Goal: Information Seeking & Learning: Find specific fact

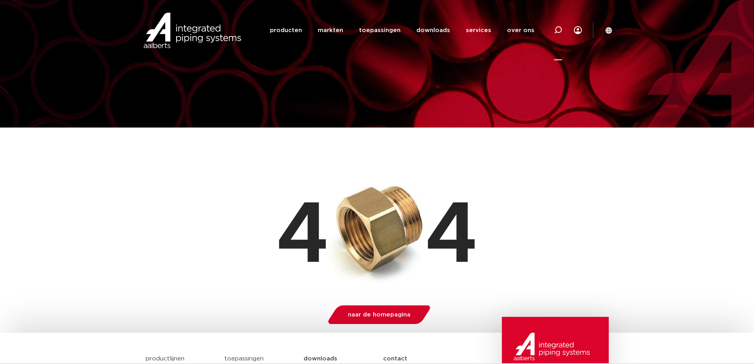
click at [560, 29] on icon at bounding box center [558, 30] width 8 height 8
click at [441, 29] on input "Zoeken" at bounding box center [438, 29] width 249 height 16
type input "4800675"
click button "Zoeken" at bounding box center [0, 0] width 0 height 0
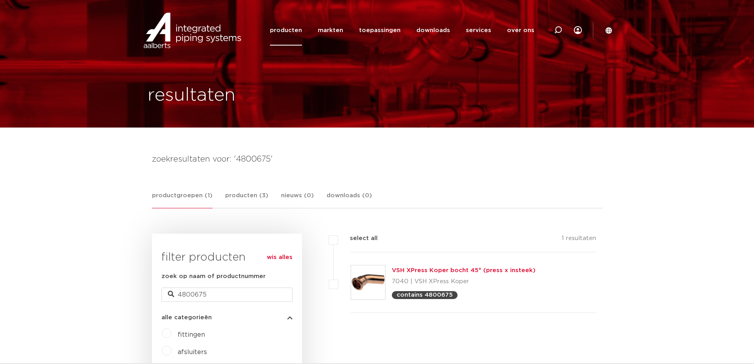
click at [411, 268] on link "VSH XPress Koper bocht 45° (press x insteek)" at bounding box center [464, 270] width 144 height 6
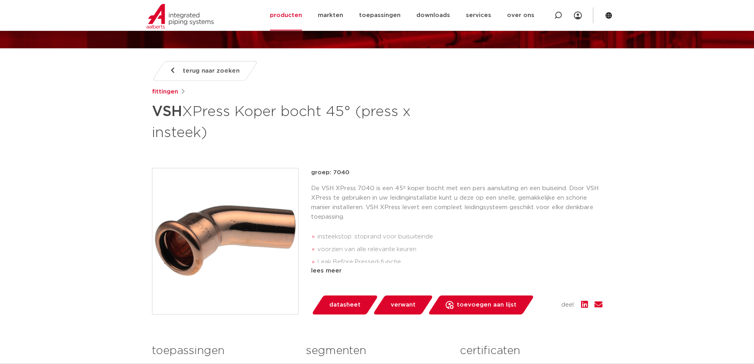
scroll to position [119, 0]
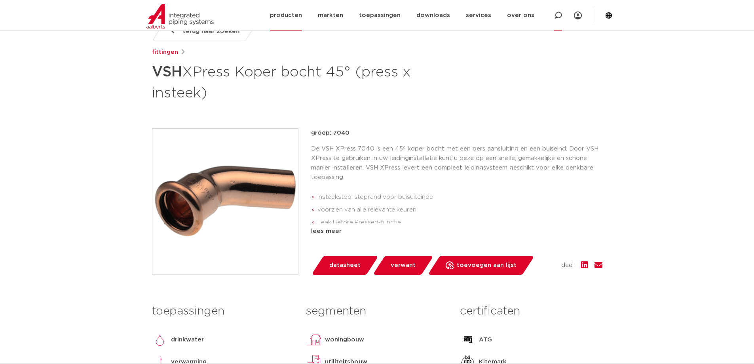
click at [561, 19] on icon at bounding box center [558, 15] width 8 height 8
type input "4800941"
click button "Zoeken" at bounding box center [0, 0] width 0 height 0
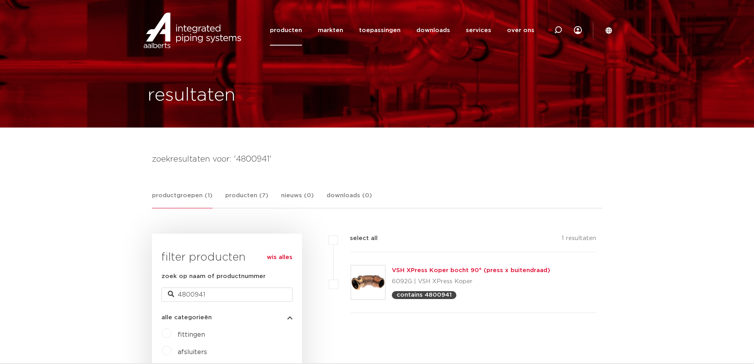
click at [429, 268] on link "VSH XPress Koper bocht 90° (press x buitendraad)" at bounding box center [471, 270] width 158 height 6
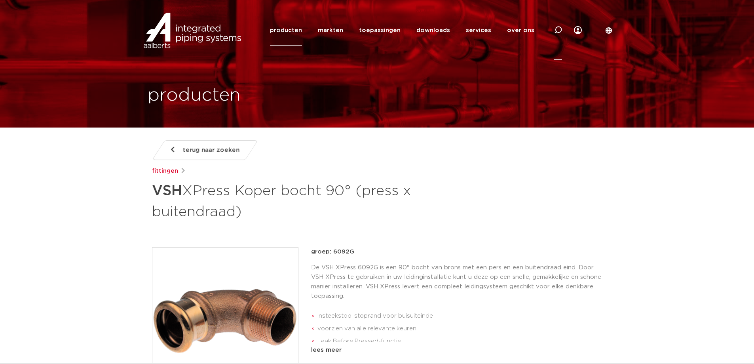
click at [559, 29] on icon at bounding box center [558, 30] width 8 height 8
type input "4801051"
click button "Zoeken" at bounding box center [0, 0] width 0 height 0
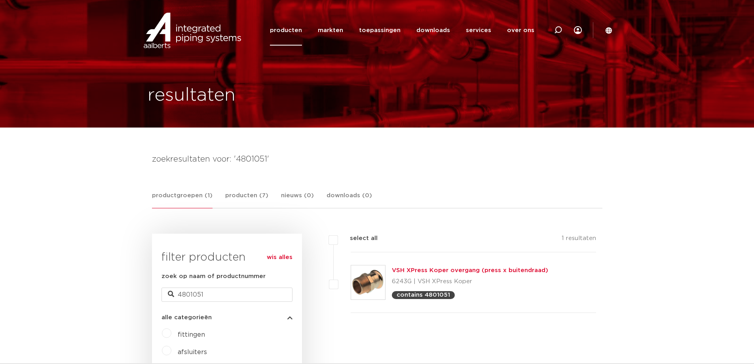
click at [384, 280] on img at bounding box center [368, 282] width 34 height 34
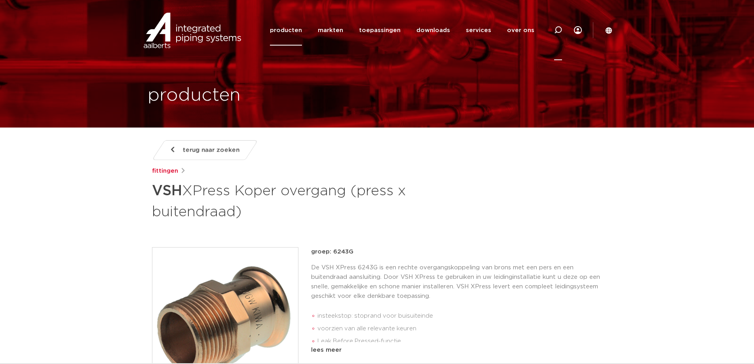
click at [558, 32] on icon at bounding box center [558, 30] width 10 height 10
type input "4801280"
click button "Zoeken" at bounding box center [0, 0] width 0 height 0
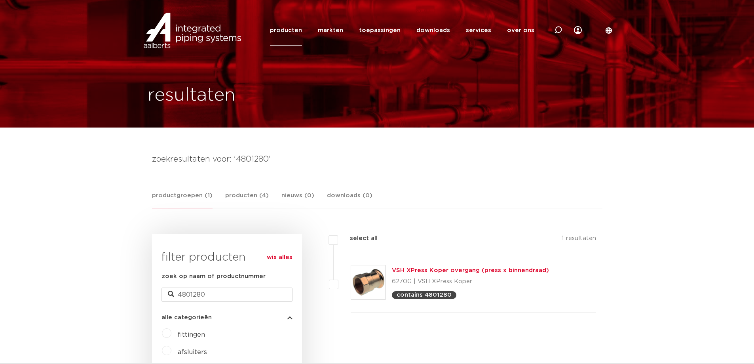
click at [409, 268] on link "VSH XPress Koper overgang (press x binnendraad)" at bounding box center [470, 270] width 157 height 6
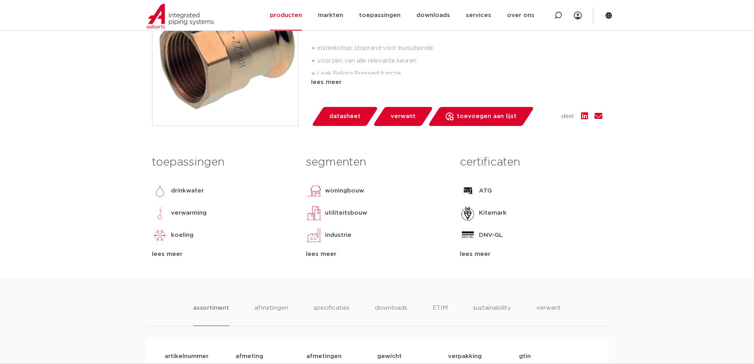
scroll to position [317, 0]
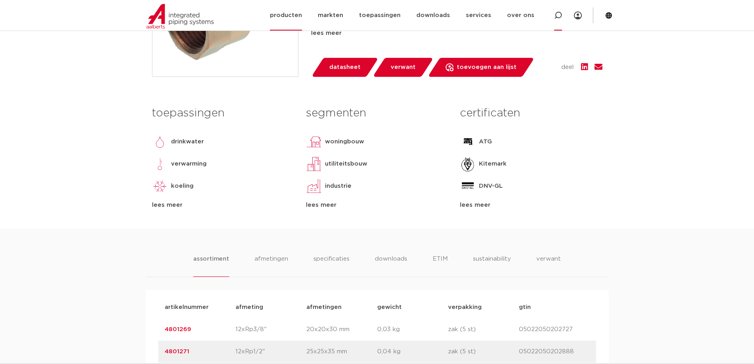
click at [558, 16] on icon at bounding box center [558, 15] width 8 height 8
type input "4801491"
click button "Zoeken" at bounding box center [0, 0] width 0 height 0
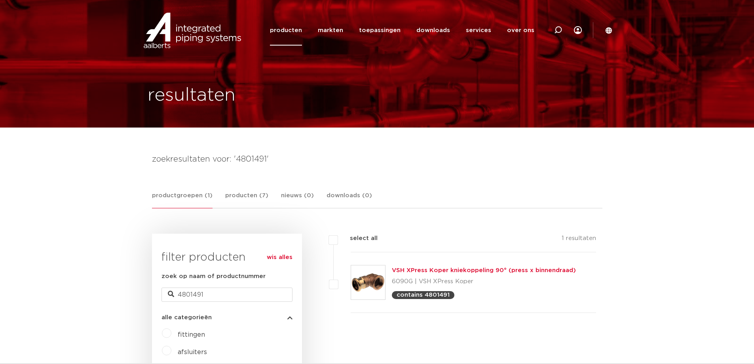
click at [472, 268] on link "VSH XPress Koper kniekoppeling 90° (press x binnendraad)" at bounding box center [484, 270] width 184 height 6
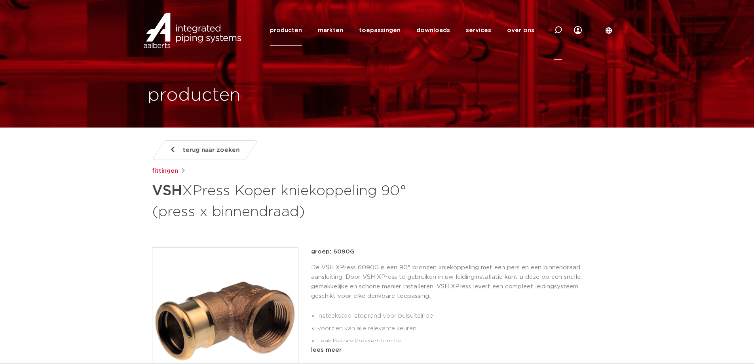
click at [558, 32] on icon at bounding box center [558, 30] width 8 height 8
type input "4801601"
click button "Zoeken" at bounding box center [0, 0] width 0 height 0
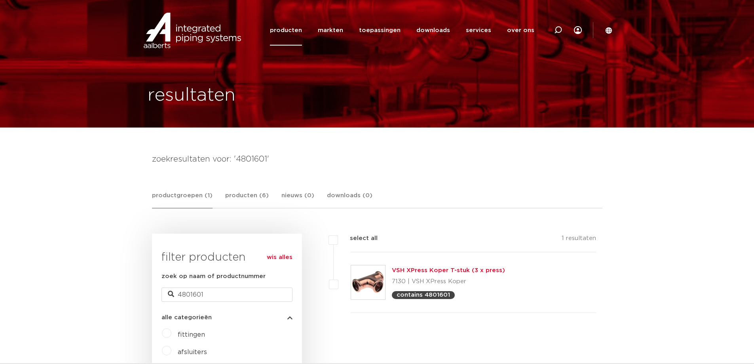
click at [473, 269] on link "VSH XPress Koper T-stuk (3 x press)" at bounding box center [448, 270] width 113 height 6
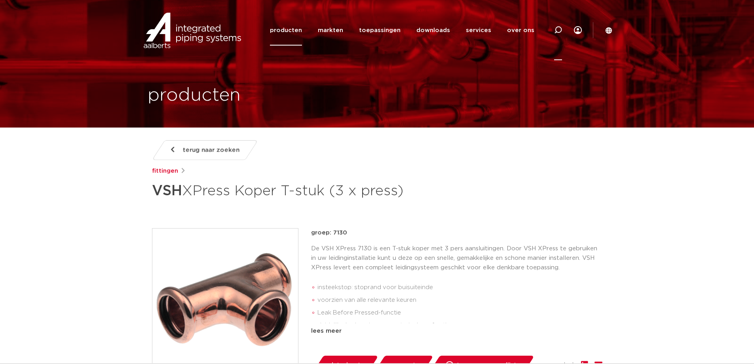
click at [558, 29] on icon at bounding box center [558, 30] width 8 height 8
type input "4801742"
click button "Zoeken" at bounding box center [0, 0] width 0 height 0
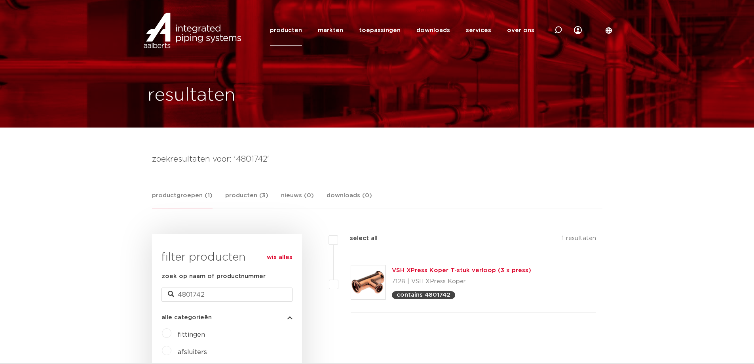
click at [413, 268] on link "VSH XPress Koper T-stuk verloop (3 x press)" at bounding box center [461, 270] width 139 height 6
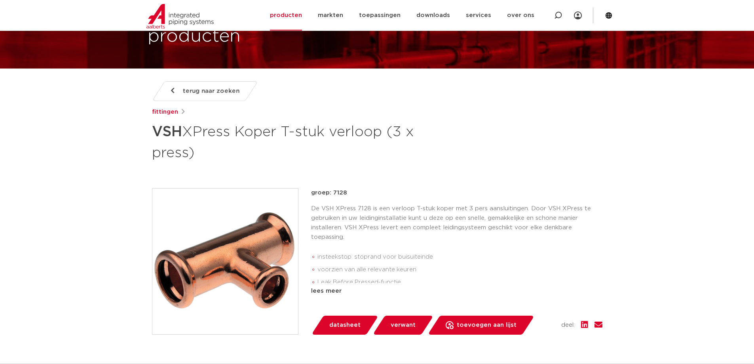
scroll to position [79, 0]
